Goal: Transaction & Acquisition: Purchase product/service

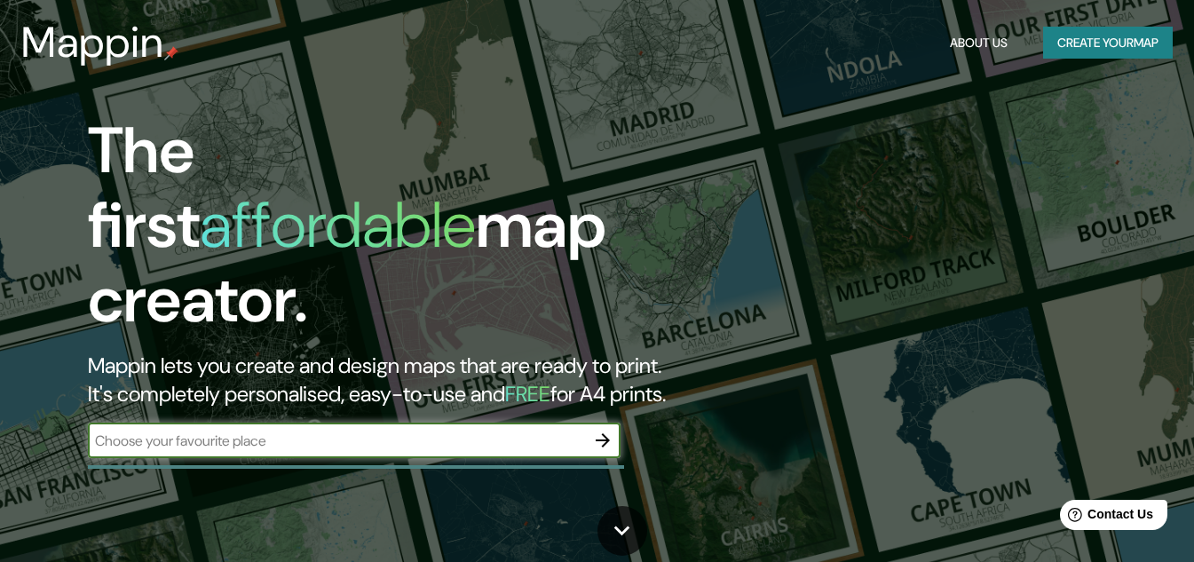
click at [386, 431] on input "text" at bounding box center [336, 441] width 497 height 20
type input "centro de [GEOGRAPHIC_DATA], [GEOGRAPHIC_DATA]"
click at [611, 430] on icon "button" at bounding box center [602, 440] width 21 height 21
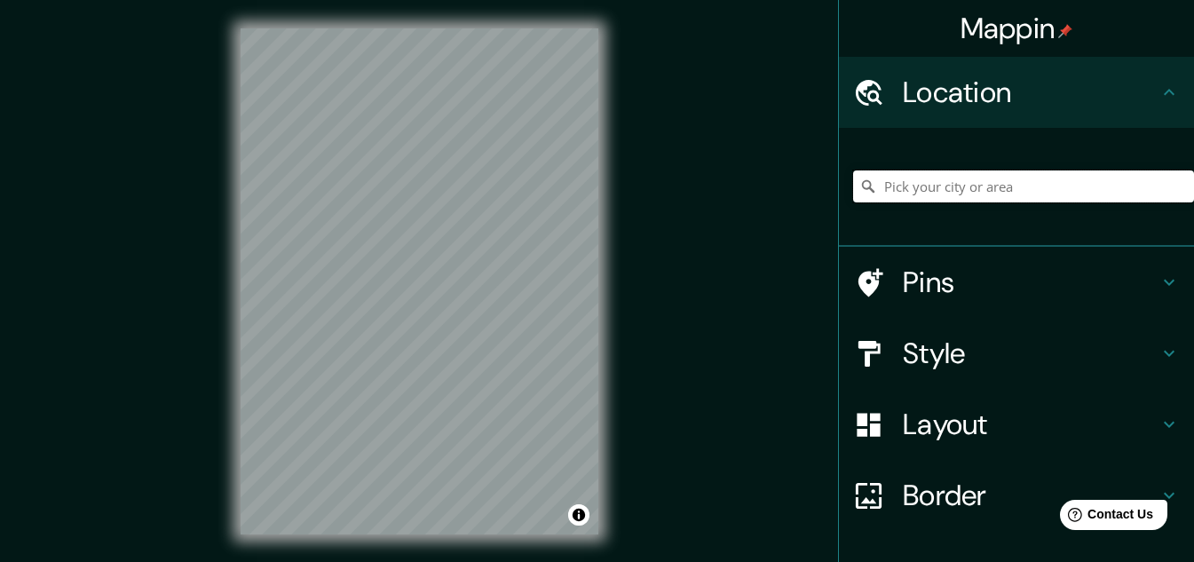
click at [973, 186] on input "Pick your city or area" at bounding box center [1023, 186] width 341 height 32
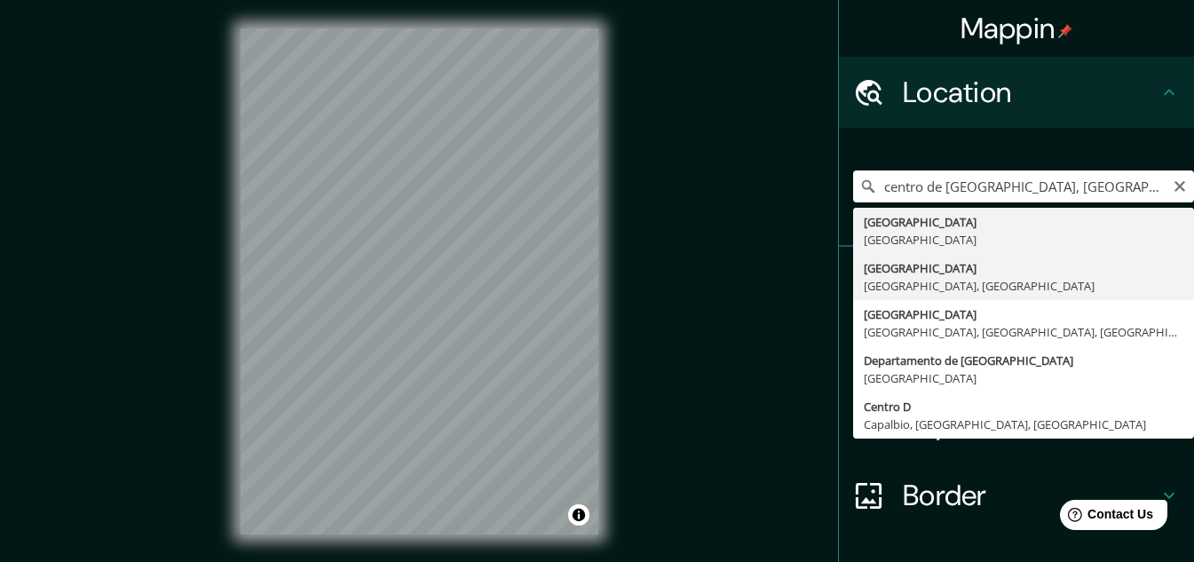
type input "[GEOGRAPHIC_DATA], [GEOGRAPHIC_DATA], [GEOGRAPHIC_DATA]"
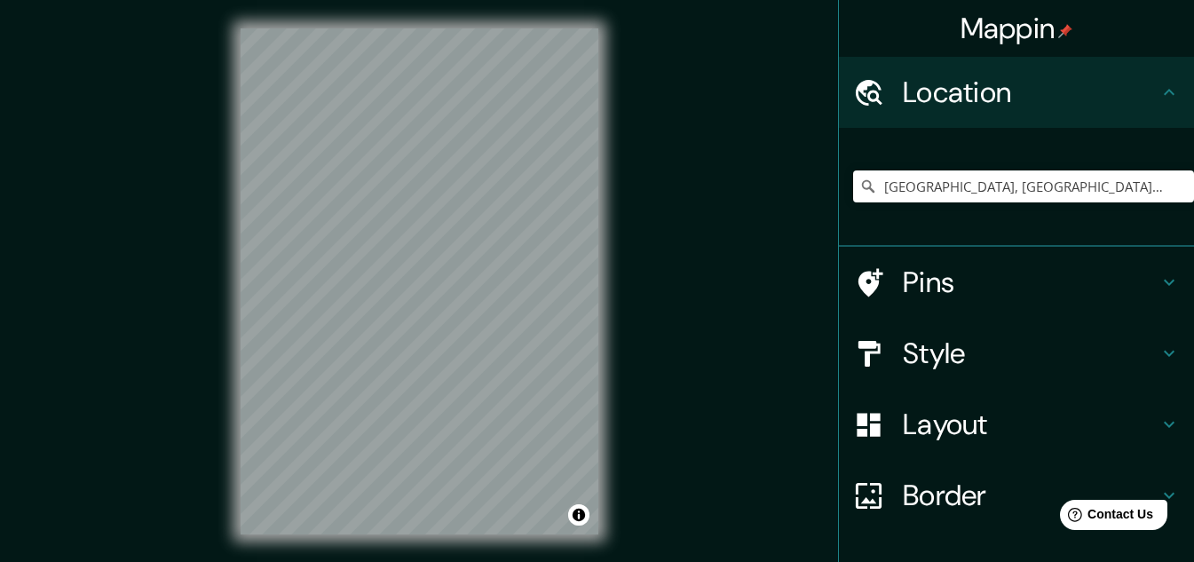
click at [991, 287] on h4 "Pins" at bounding box center [1031, 283] width 256 height 36
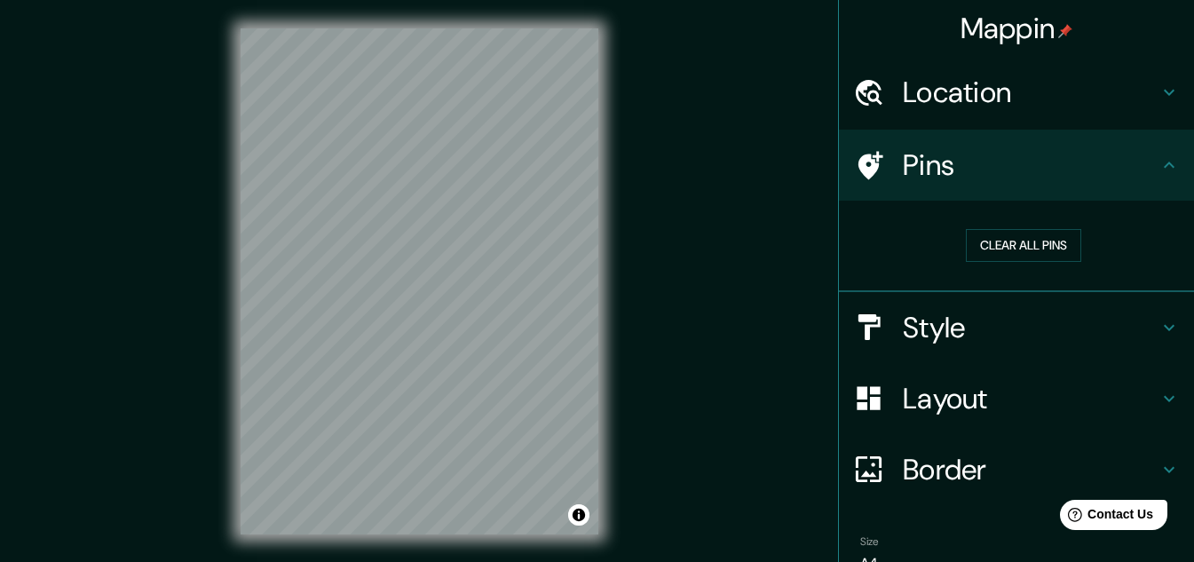
click at [1024, 316] on h4 "Style" at bounding box center [1031, 328] width 256 height 36
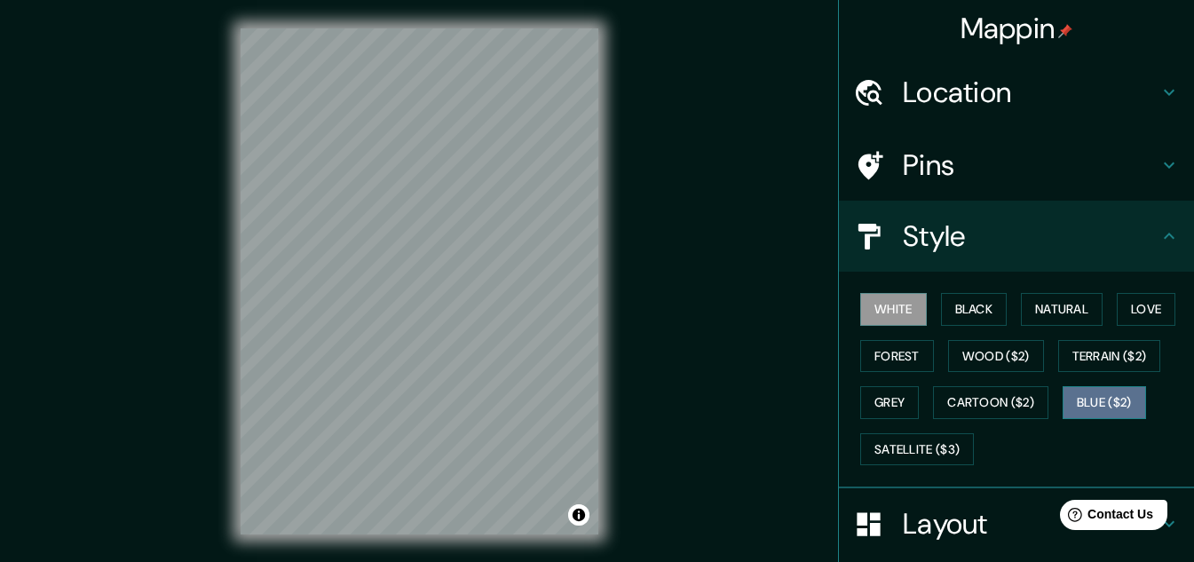
click at [1063, 404] on button "Blue ($2)" at bounding box center [1104, 402] width 83 height 33
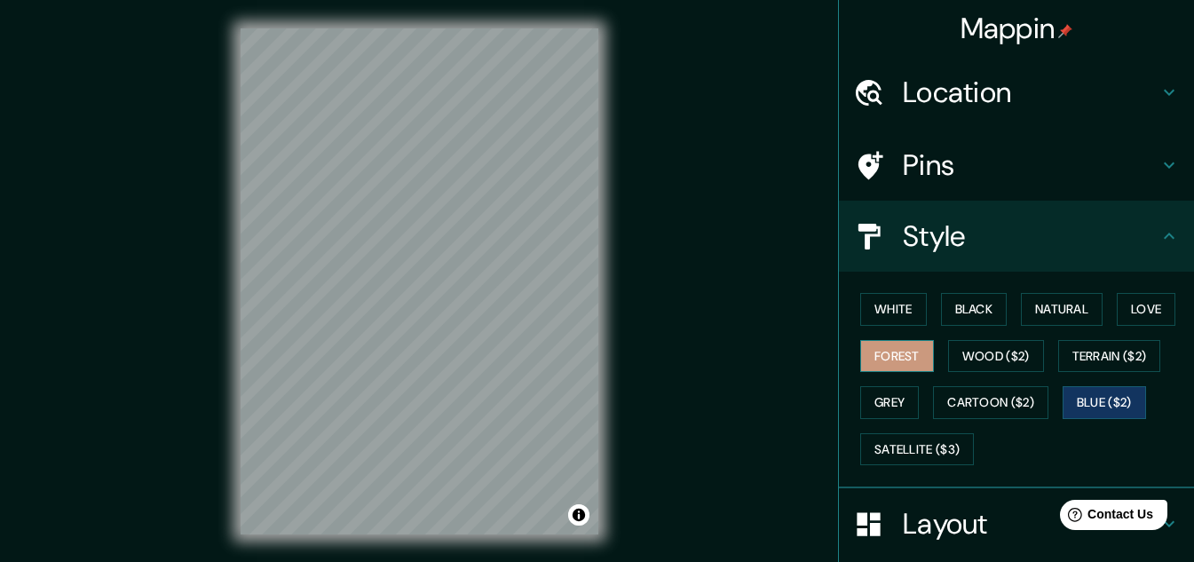
click at [899, 362] on button "Forest" at bounding box center [897, 356] width 74 height 33
click at [874, 313] on button "White" at bounding box center [893, 309] width 67 height 33
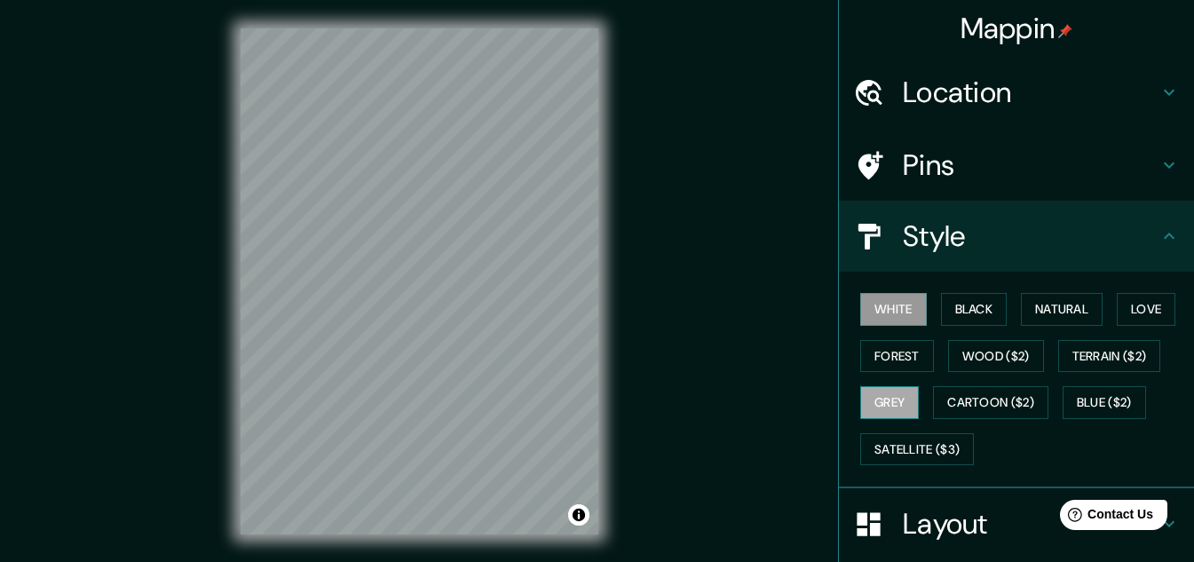
click at [891, 409] on button "Grey" at bounding box center [889, 402] width 59 height 33
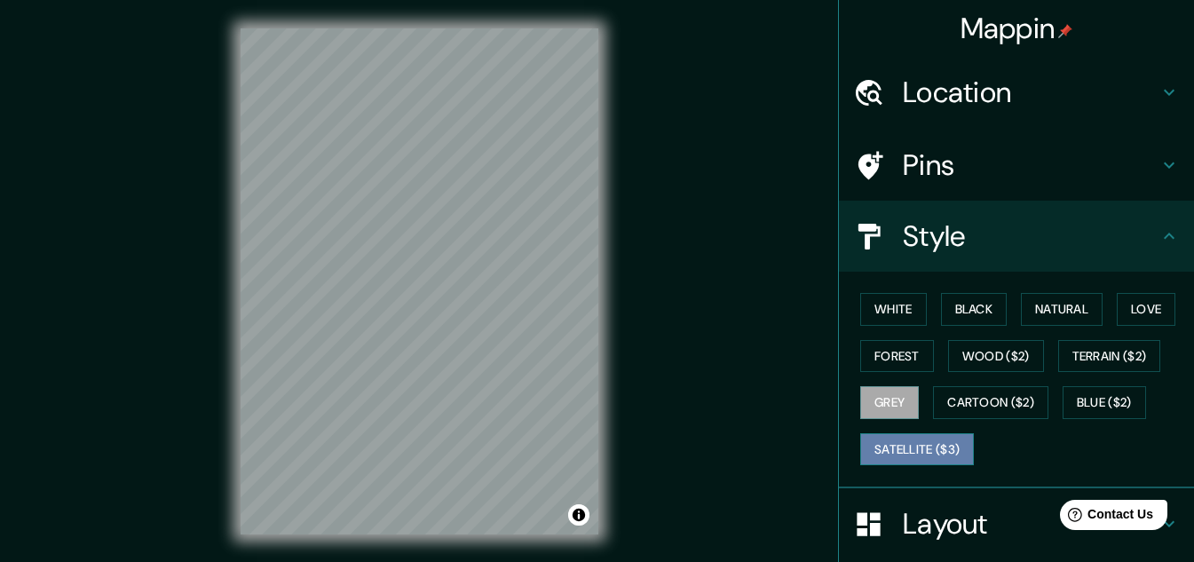
click at [908, 450] on button "Satellite ($3)" at bounding box center [917, 449] width 114 height 33
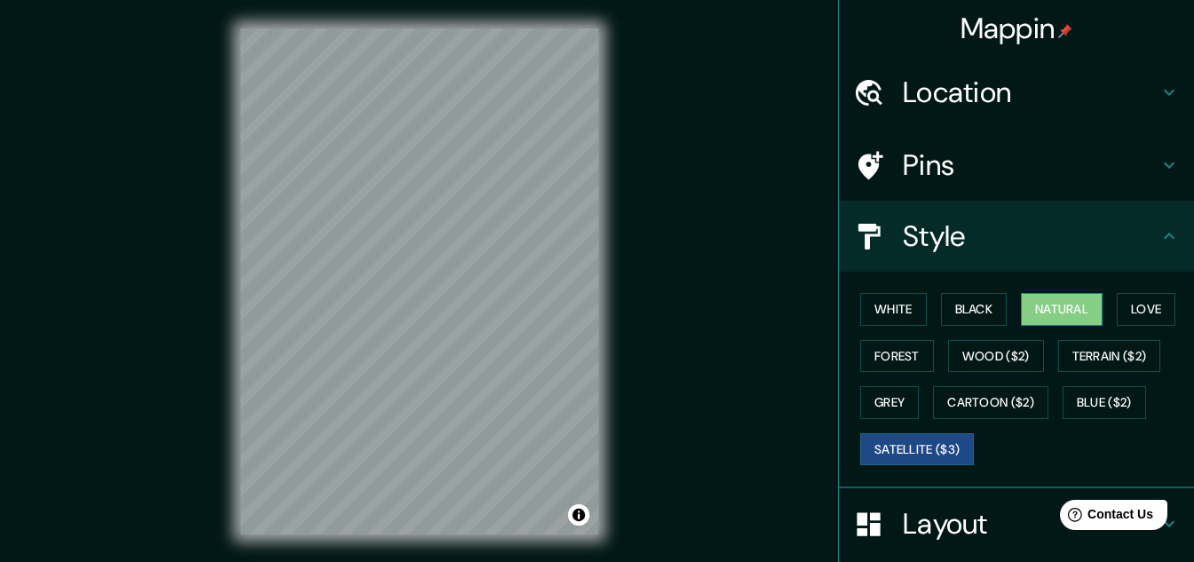
click at [1060, 315] on button "Natural" at bounding box center [1062, 309] width 82 height 33
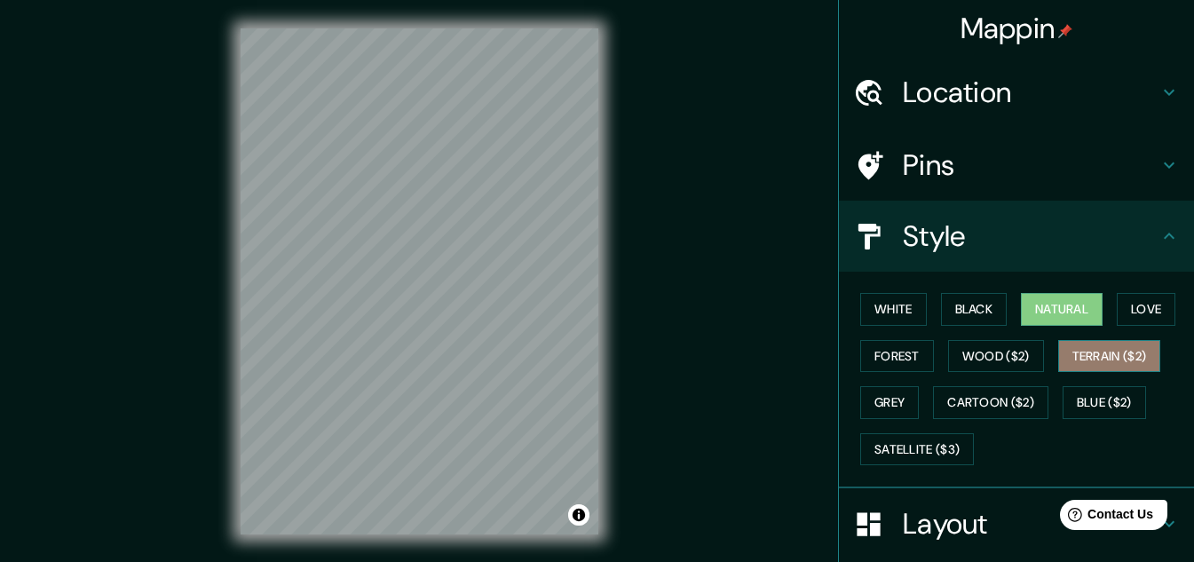
click at [1090, 347] on button "Terrain ($2)" at bounding box center [1109, 356] width 103 height 33
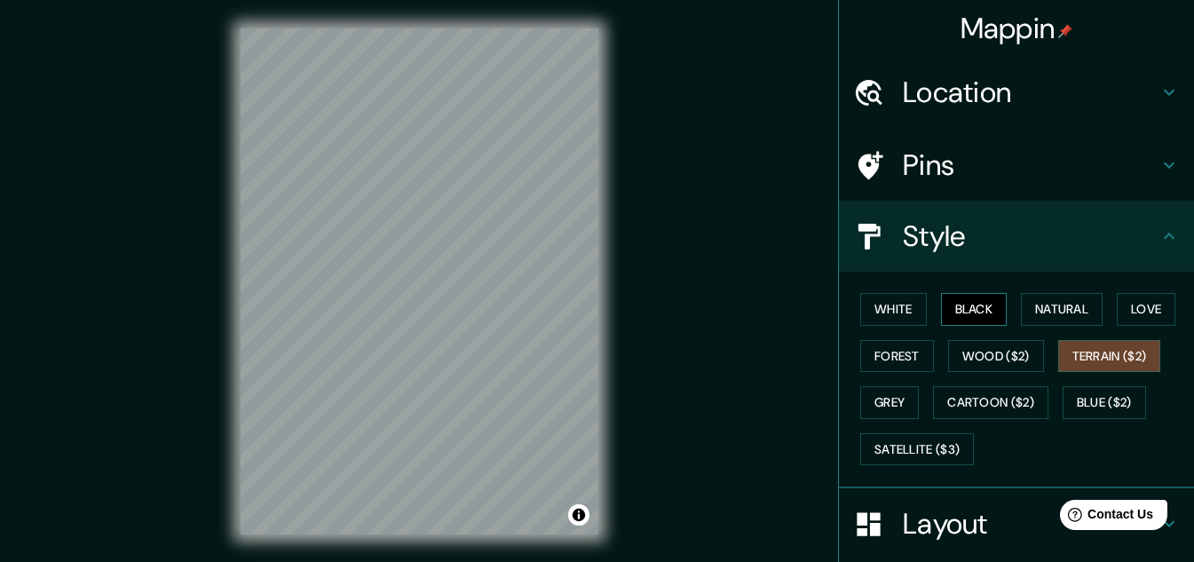
click at [959, 305] on button "Black" at bounding box center [974, 309] width 67 height 33
click at [1047, 308] on button "Natural" at bounding box center [1062, 309] width 82 height 33
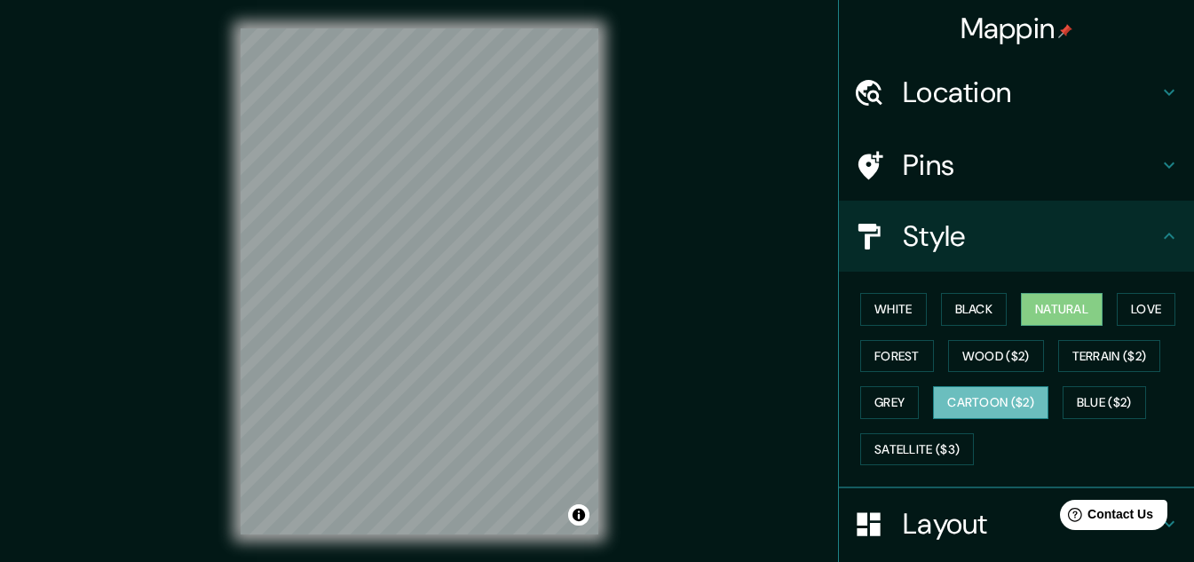
click at [973, 407] on button "Cartoon ($2)" at bounding box center [990, 402] width 115 height 33
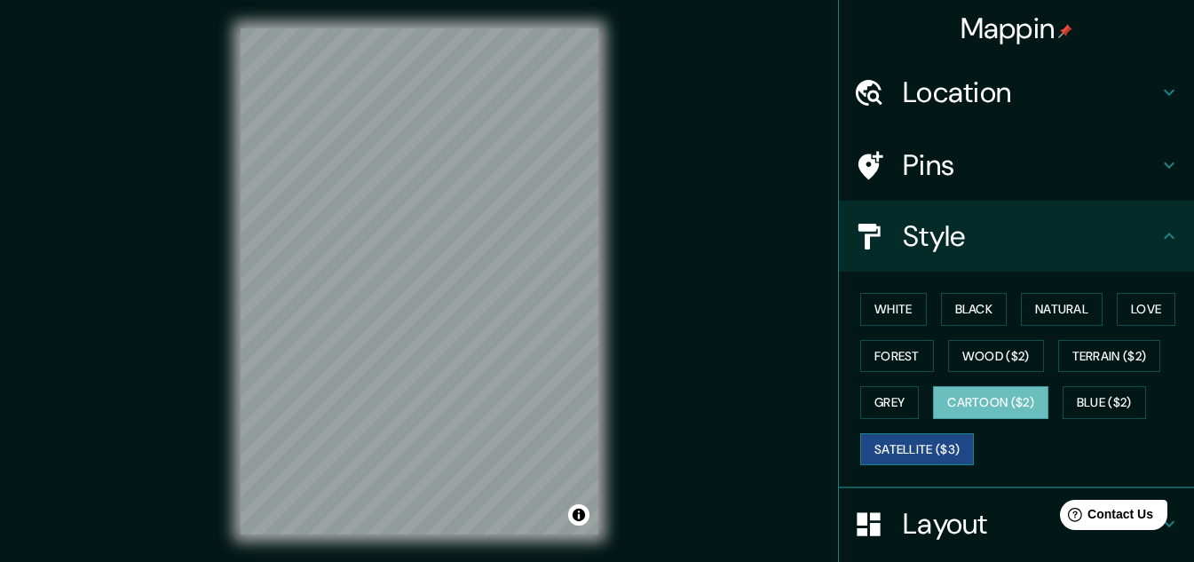
click at [900, 462] on button "Satellite ($3)" at bounding box center [917, 449] width 114 height 33
click at [897, 398] on button "Grey" at bounding box center [889, 402] width 59 height 33
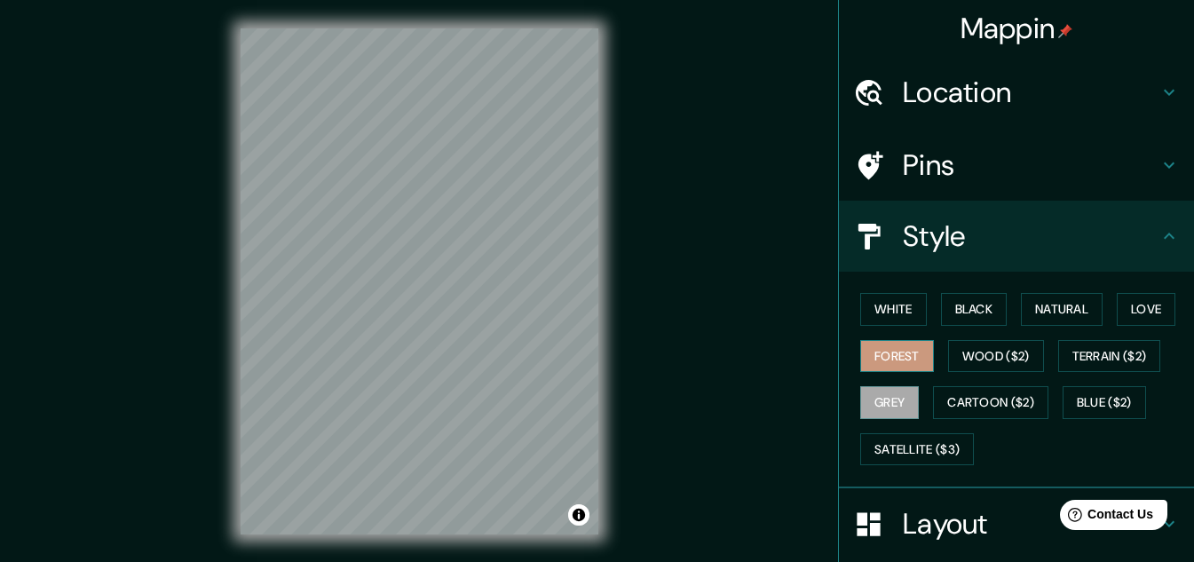
click at [898, 362] on button "Forest" at bounding box center [897, 356] width 74 height 33
click at [867, 305] on button "White" at bounding box center [893, 309] width 67 height 33
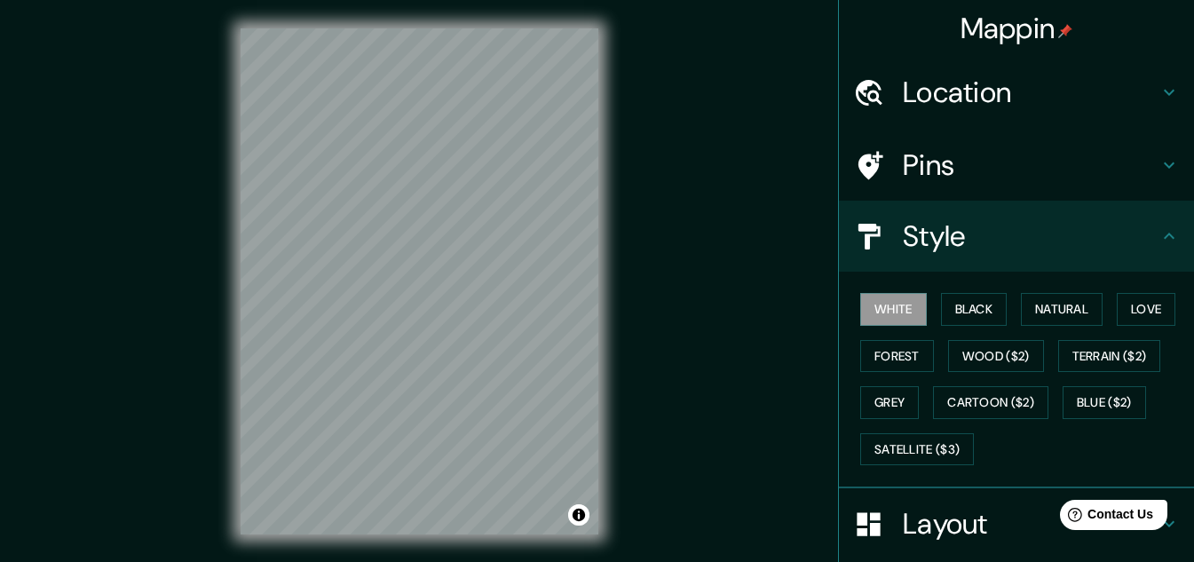
click at [1003, 300] on div "White Black Natural Love Forest Wood ($2) Terrain ($2) Grey Cartoon ($2) Blue (…" at bounding box center [1023, 379] width 341 height 186
click at [972, 304] on button "Black" at bounding box center [974, 309] width 67 height 33
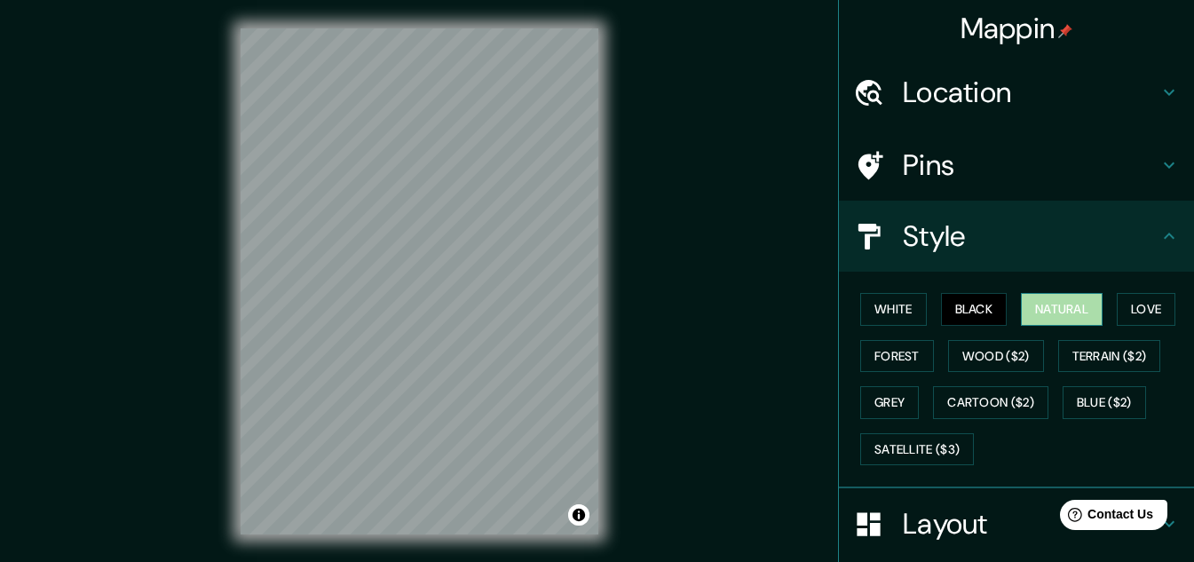
click at [1027, 309] on button "Natural" at bounding box center [1062, 309] width 82 height 33
click at [1121, 312] on button "Love" at bounding box center [1146, 309] width 59 height 33
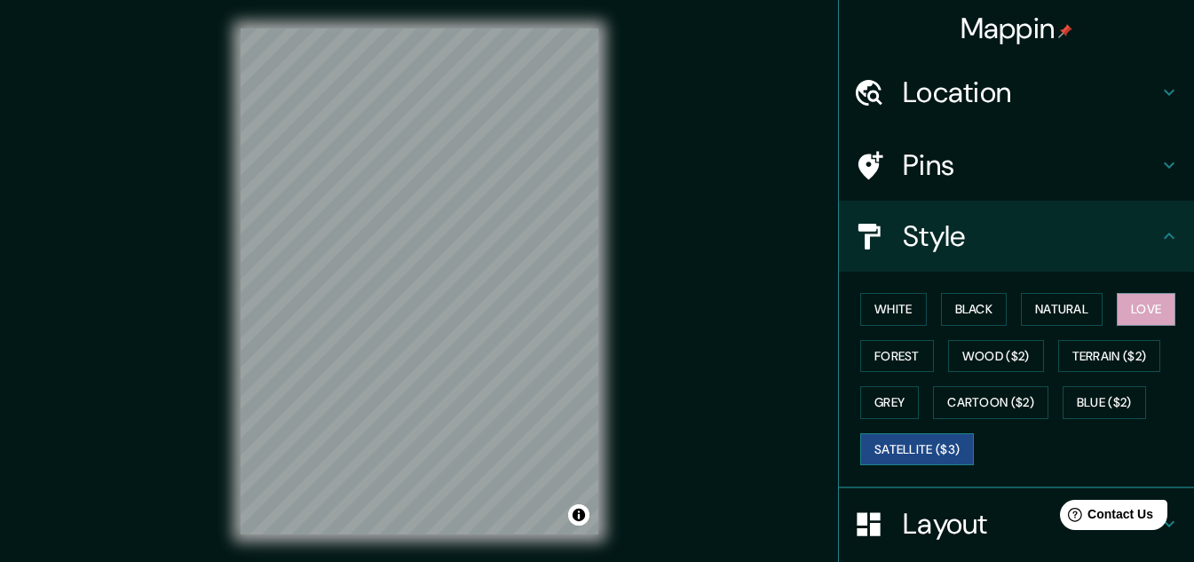
click at [927, 447] on button "Satellite ($3)" at bounding box center [917, 449] width 114 height 33
click at [1106, 410] on button "Blue ($2)" at bounding box center [1104, 402] width 83 height 33
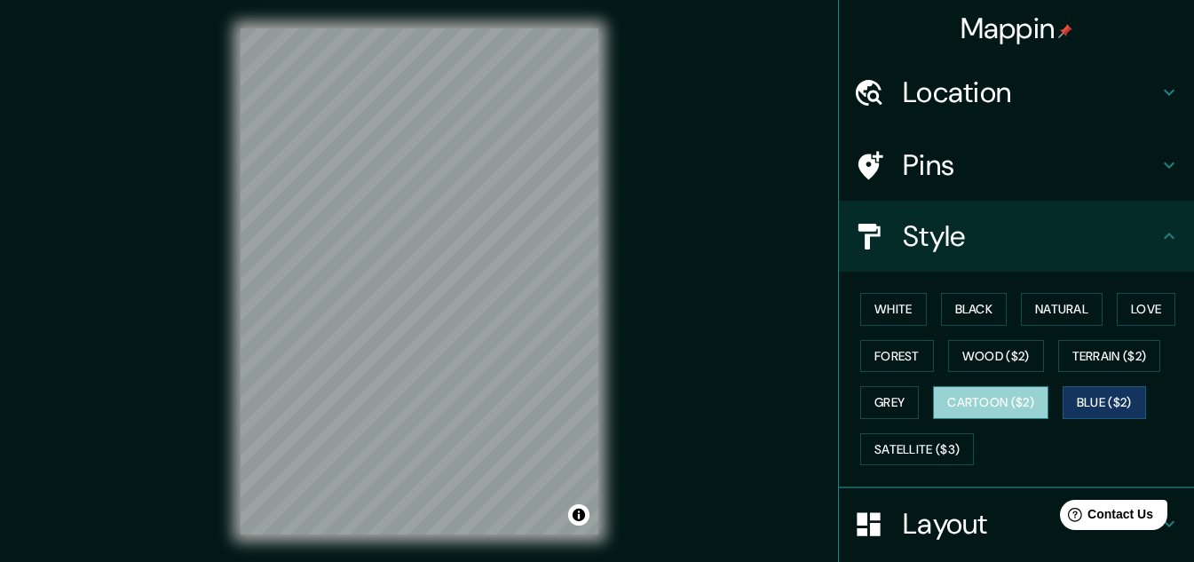
click at [976, 403] on button "Cartoon ($2)" at bounding box center [990, 402] width 115 height 33
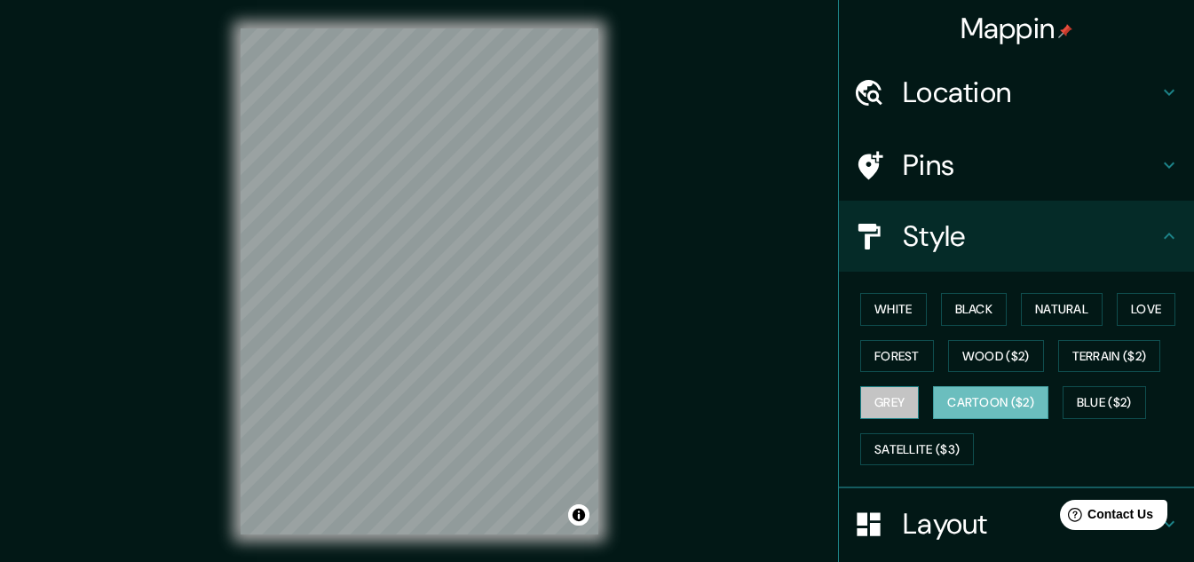
click at [876, 407] on button "Grey" at bounding box center [889, 402] width 59 height 33
click at [1007, 404] on button "Cartoon ($2)" at bounding box center [990, 402] width 115 height 33
click at [1084, 362] on button "Terrain ($2)" at bounding box center [1109, 356] width 103 height 33
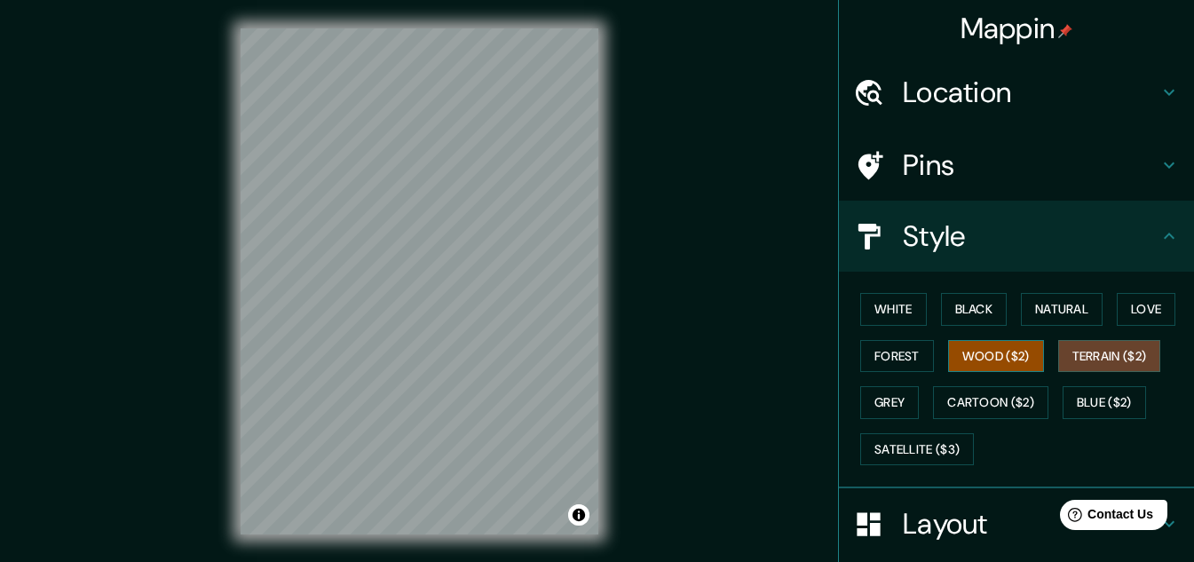
click at [990, 362] on button "Wood ($2)" at bounding box center [996, 356] width 96 height 33
click at [900, 368] on button "Forest" at bounding box center [897, 356] width 74 height 33
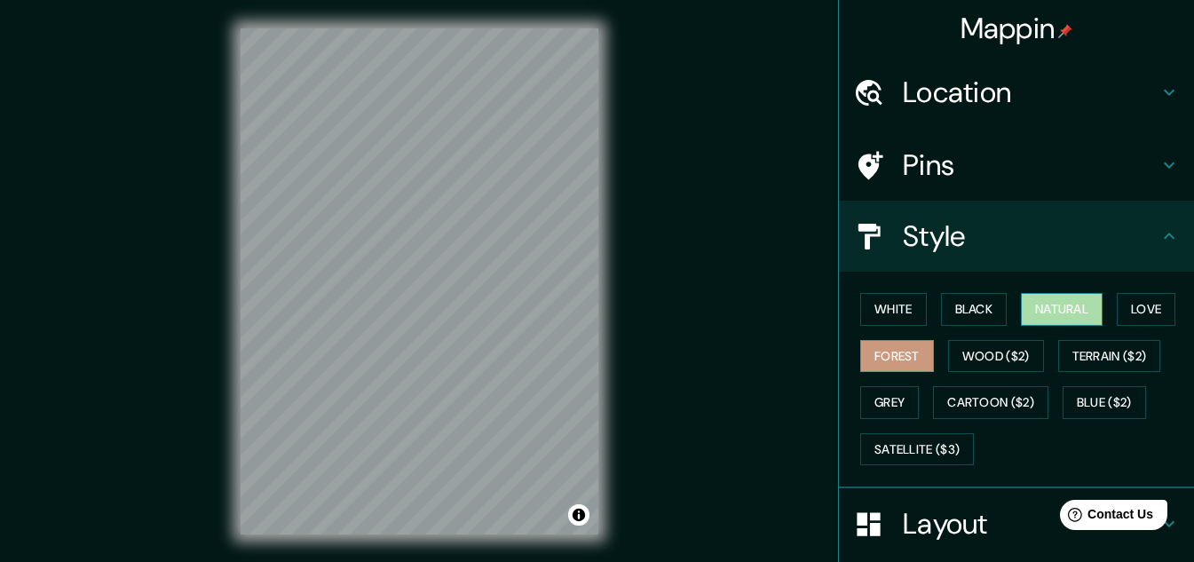
click at [1021, 307] on button "Natural" at bounding box center [1062, 309] width 82 height 33
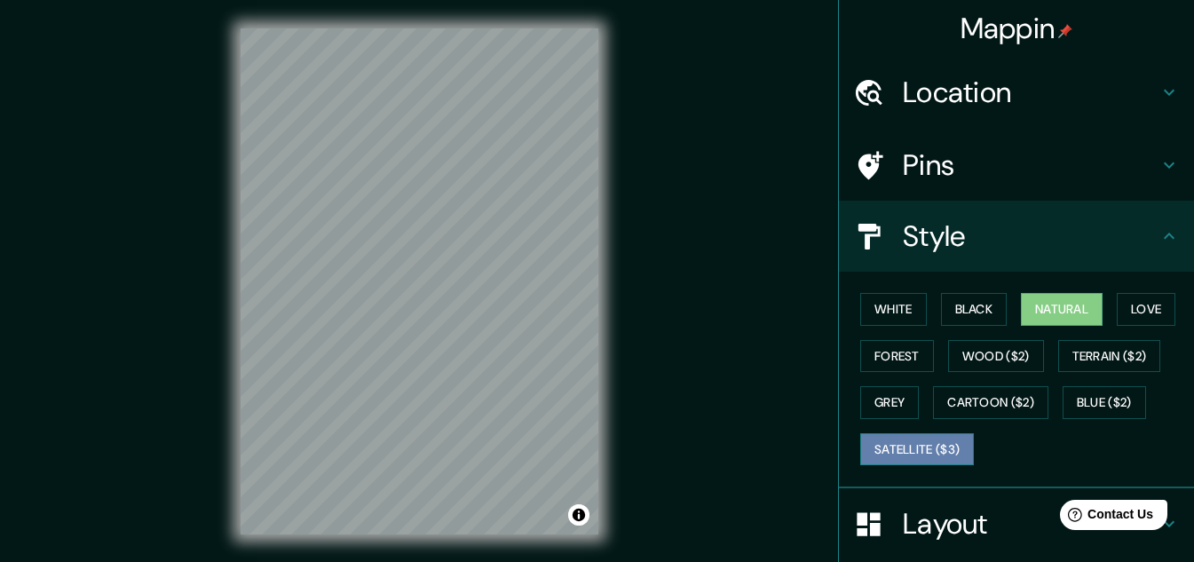
click at [877, 440] on button "Satellite ($3)" at bounding box center [917, 449] width 114 height 33
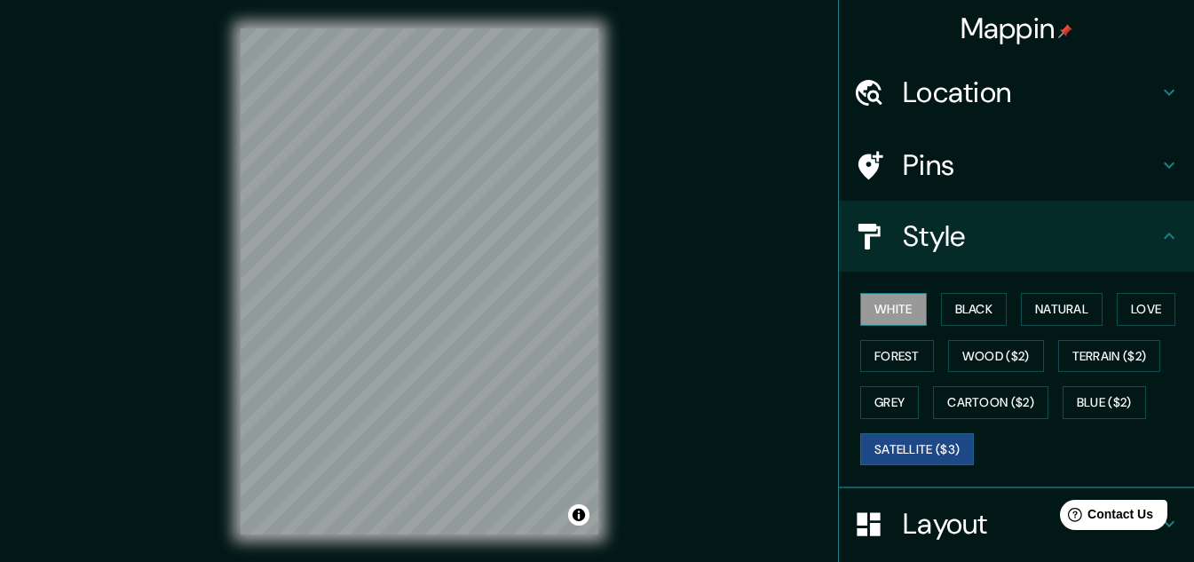
click at [863, 310] on button "White" at bounding box center [893, 309] width 67 height 33
click at [946, 308] on button "Black" at bounding box center [974, 309] width 67 height 33
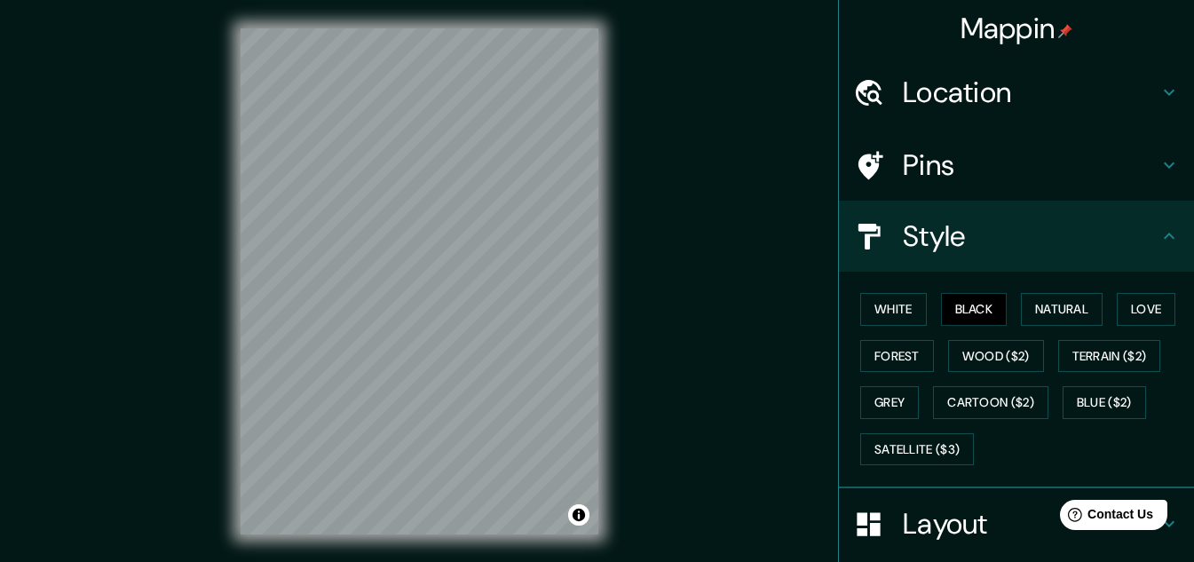
click at [883, 471] on div "White Black Natural Love Forest Wood ($2) Terrain ($2) Grey Cartoon ($2) Blue (…" at bounding box center [1023, 379] width 341 height 186
click at [882, 454] on button "Satellite ($3)" at bounding box center [917, 449] width 114 height 33
